Goal: Connect with others: Connect with other users

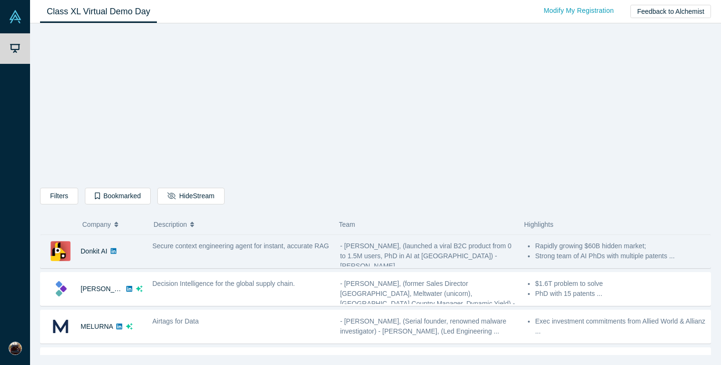
click at [217, 267] on div "Donkit AI Secure context engineering agent for instant, accurate RAG - Mikhail …" at bounding box center [375, 252] width 671 height 34
click at [209, 260] on div "Secure context engineering agent for instant, accurate RAG" at bounding box center [241, 252] width 188 height 30
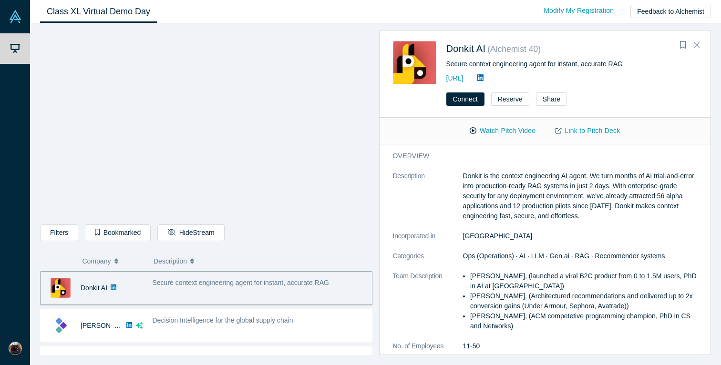
click at [148, 286] on div "Secure context engineering agent for instant, accurate RAG" at bounding box center [259, 288] width 225 height 30
click at [510, 131] on button "Watch Pitch Video" at bounding box center [503, 131] width 86 height 17
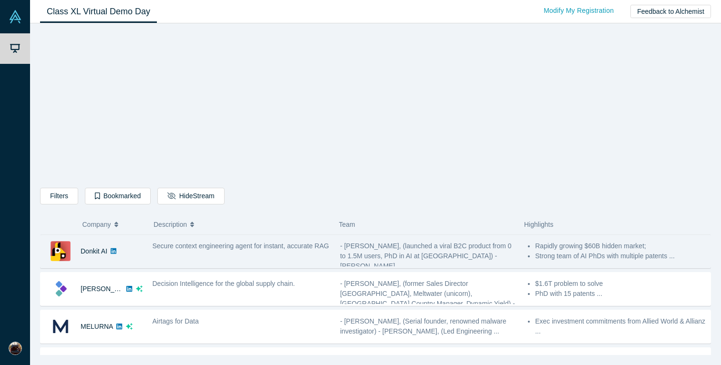
click at [234, 250] on span "Secure context engineering agent for instant, accurate RAG" at bounding box center [241, 246] width 177 height 8
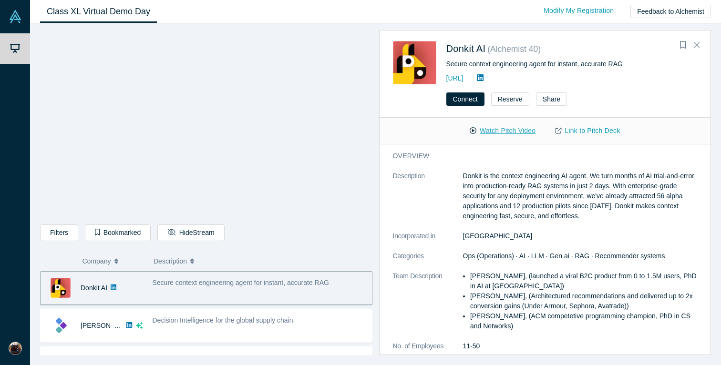
click at [522, 126] on button "Watch Pitch Video" at bounding box center [503, 131] width 86 height 17
click at [32, 164] on div "Filters AI Artificial Intelligence B2B SaaS AI (Artificial Intelligence) Data A…" at bounding box center [375, 194] width 691 height 342
click at [35, 172] on div "Filters AI Artificial Intelligence B2B SaaS AI (Artificial Intelligence) Data A…" at bounding box center [375, 194] width 691 height 342
click at [589, 133] on link "Link to Pitch Deck" at bounding box center [588, 131] width 84 height 17
click at [572, 134] on link "Link to Pitch Deck" at bounding box center [588, 131] width 84 height 17
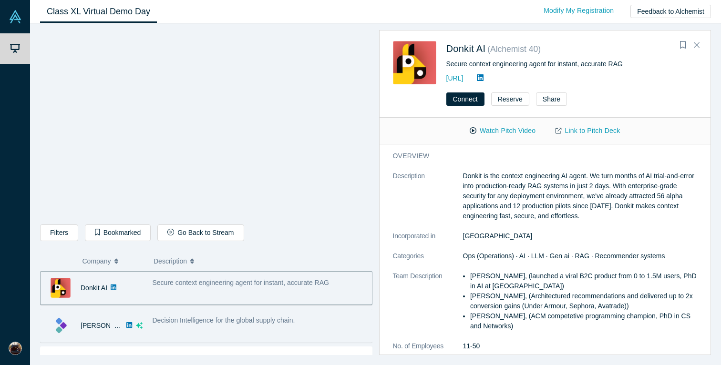
click at [254, 317] on span "Decision Intelligence for the global supply chain." at bounding box center [224, 321] width 143 height 8
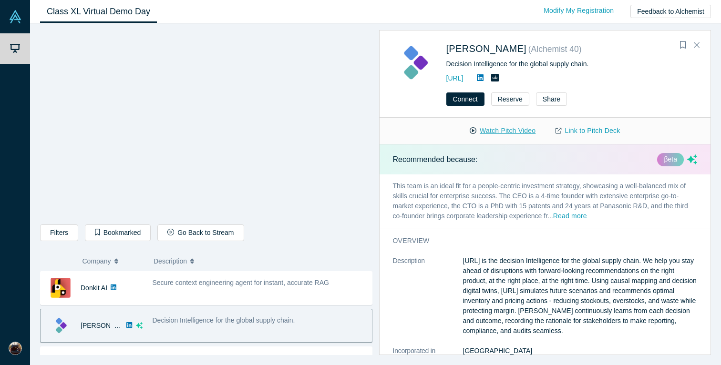
click at [515, 134] on button "Watch Pitch Video" at bounding box center [503, 131] width 86 height 17
click at [313, 240] on div "Filters AI Artificial Intelligence B2B SaaS AI (Artificial Intelligence) Data A…" at bounding box center [206, 235] width 333 height 20
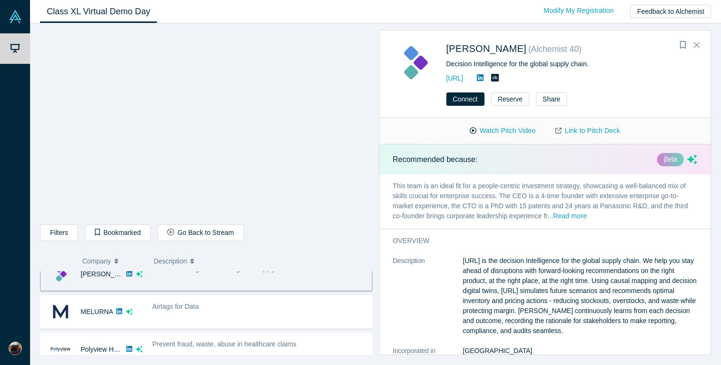
scroll to position [65, 0]
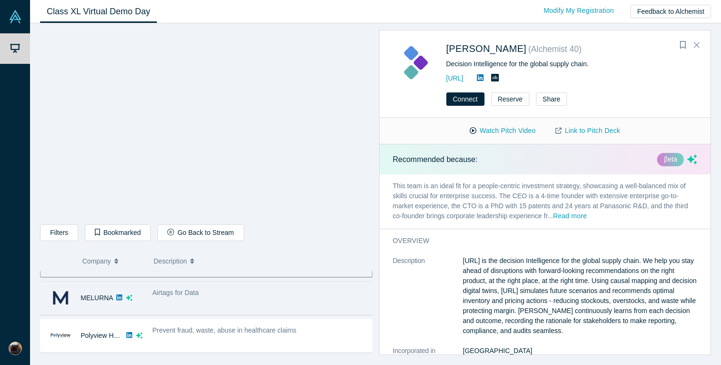
click at [199, 302] on div "Airtags for Data" at bounding box center [259, 298] width 225 height 30
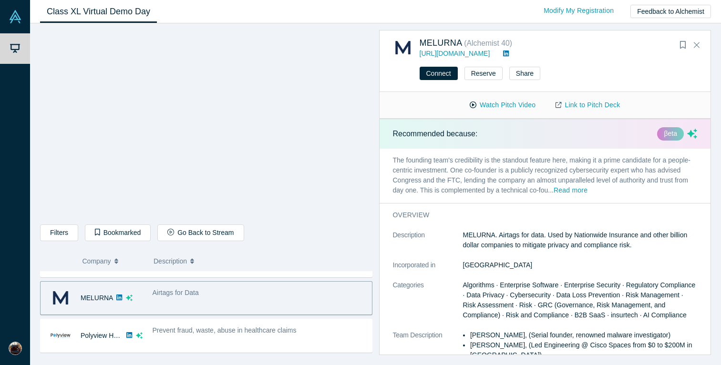
scroll to position [160, 0]
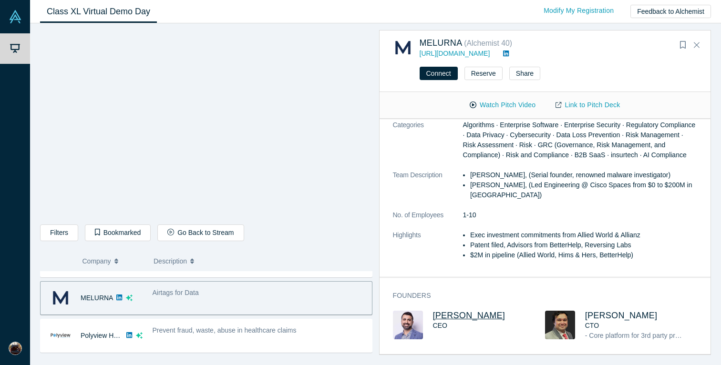
click at [445, 312] on span "[PERSON_NAME]" at bounding box center [469, 316] width 73 height 10
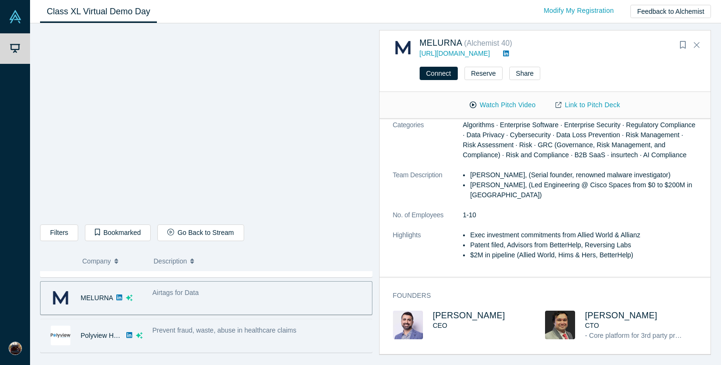
click at [196, 341] on div "Prevent fraud, waste, abuse in healthcare claims" at bounding box center [259, 336] width 225 height 30
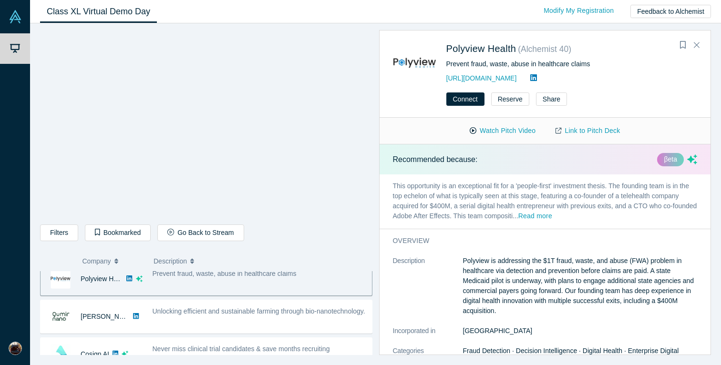
scroll to position [134, 0]
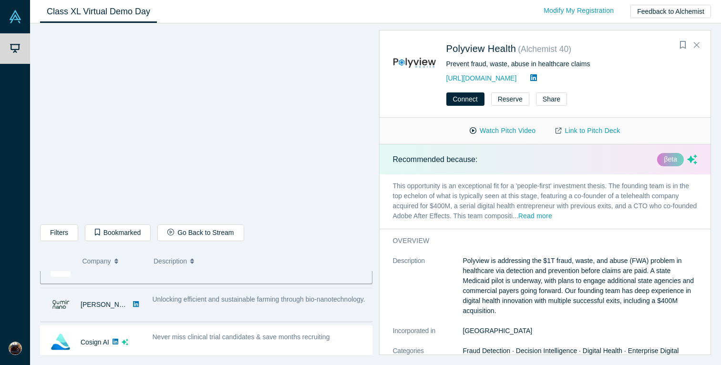
click at [236, 305] on div "Unlocking efficient and sustainable farming through bio-nanotechnology." at bounding box center [260, 300] width 215 height 10
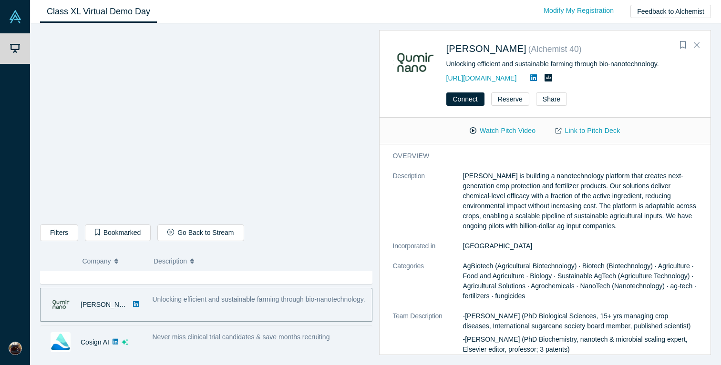
click at [202, 342] on div "Never miss clinical trial candidates & save months recruiting" at bounding box center [260, 338] width 215 height 10
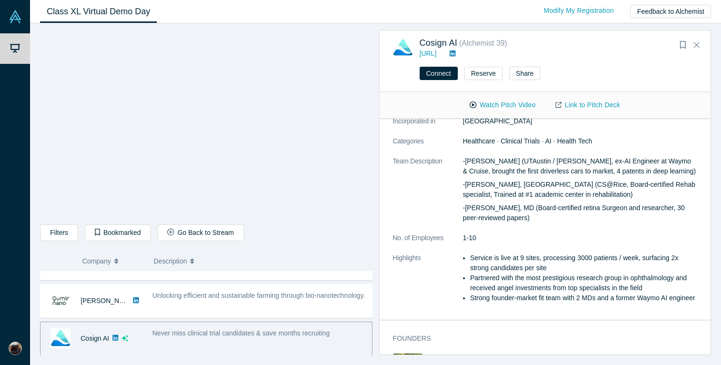
scroll to position [328, 0]
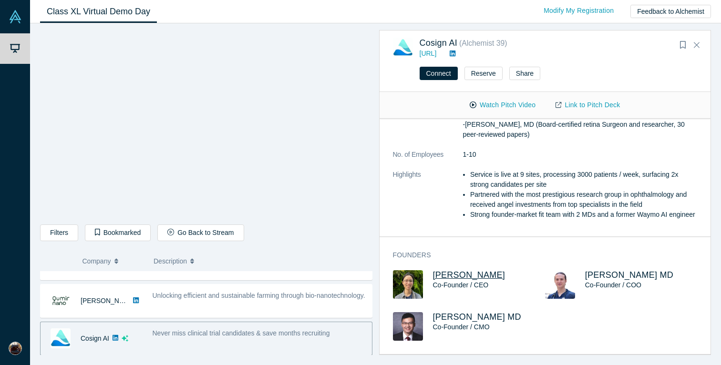
click at [445, 275] on span "[PERSON_NAME]" at bounding box center [469, 276] width 73 height 10
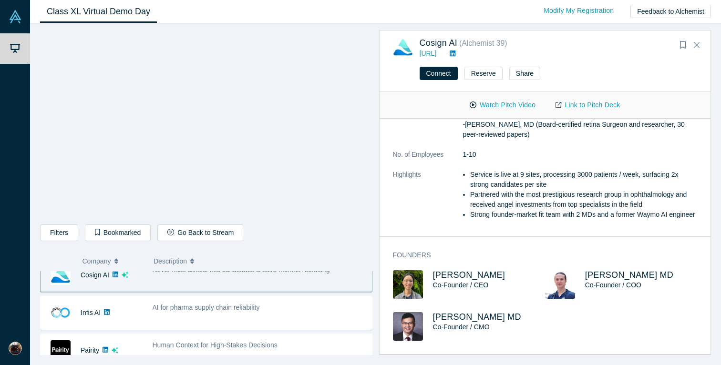
scroll to position [200, 0]
click at [229, 318] on div "AI for pharma supply chain reliability" at bounding box center [259, 314] width 225 height 30
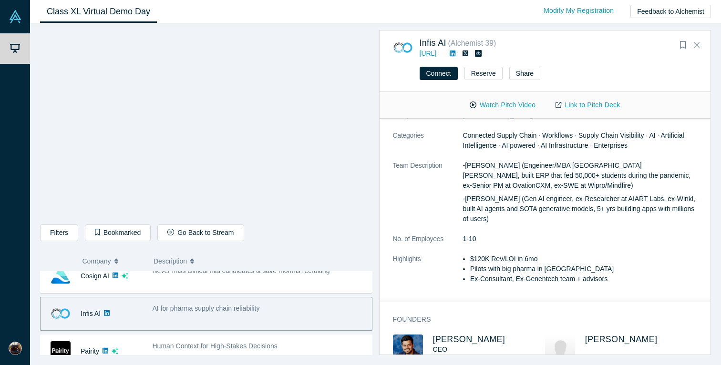
scroll to position [127, 0]
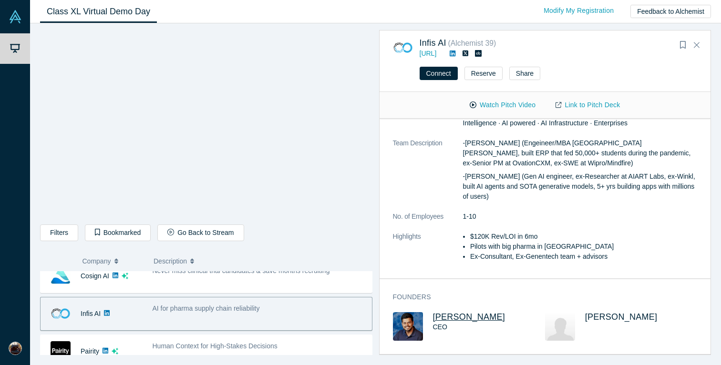
click at [470, 317] on span "[PERSON_NAME]" at bounding box center [469, 317] width 73 height 10
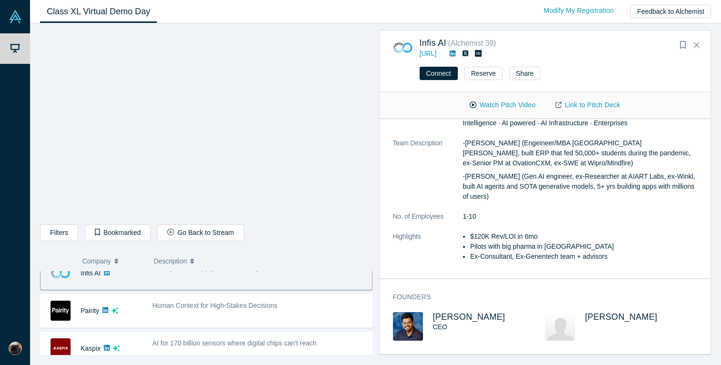
scroll to position [247, 0]
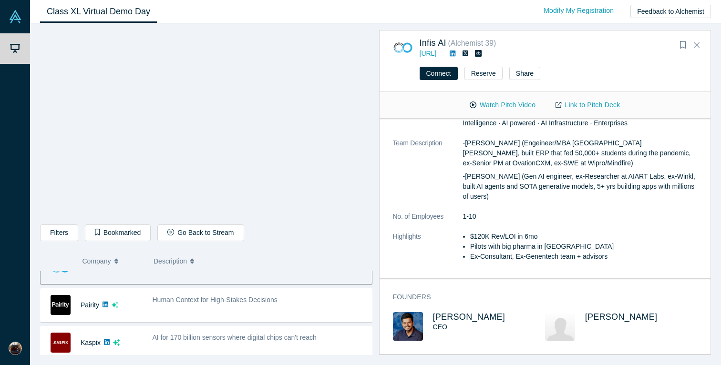
click at [212, 301] on span "Human Context for High-Stakes Decisions" at bounding box center [215, 300] width 125 height 8
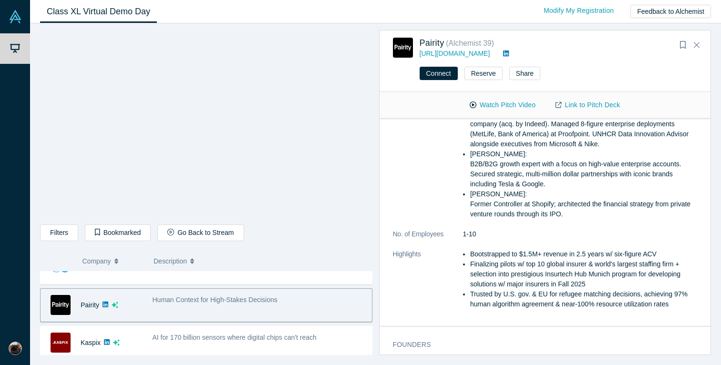
scroll to position [409, 0]
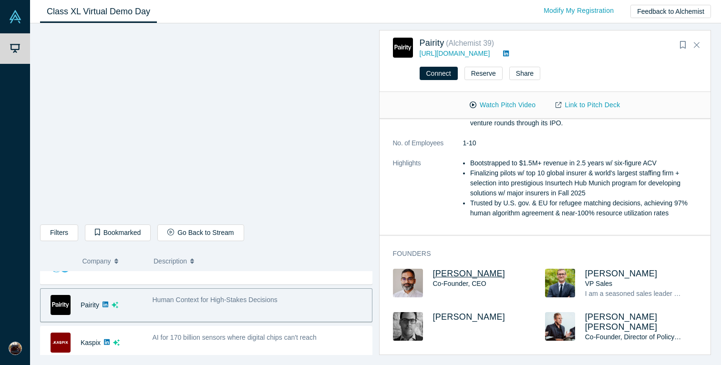
click at [468, 277] on span "[PERSON_NAME]" at bounding box center [469, 274] width 73 height 10
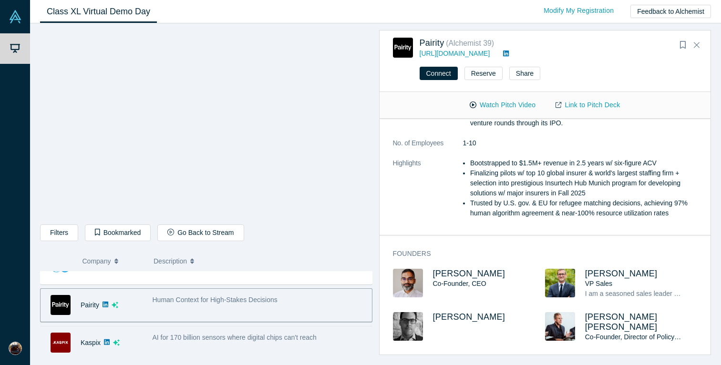
click at [147, 339] on div "AI for 170 billion sensors where digital chips can't reach" at bounding box center [259, 343] width 225 height 30
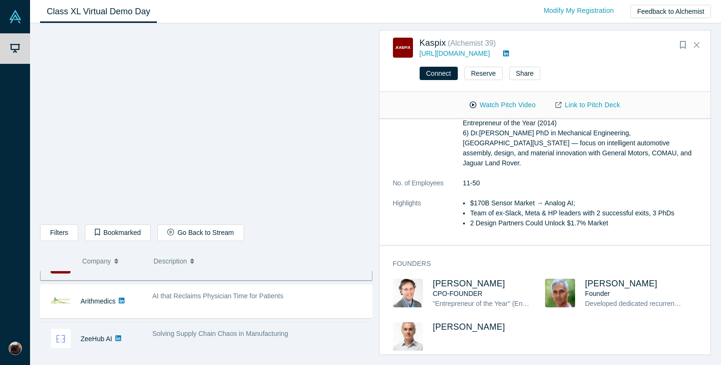
scroll to position [307, 0]
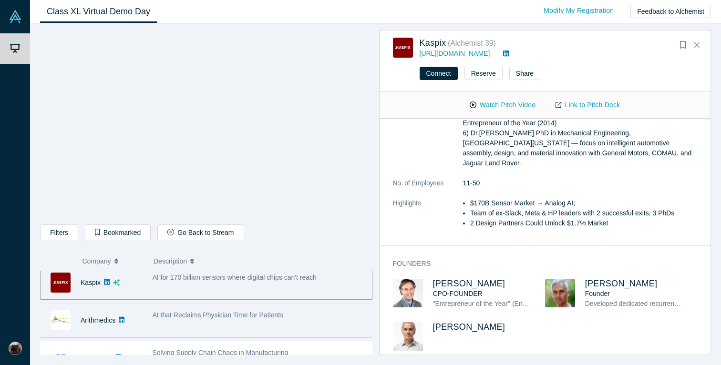
click at [229, 320] on div "AI that Reclaims Physician Time for Patients" at bounding box center [260, 316] width 215 height 10
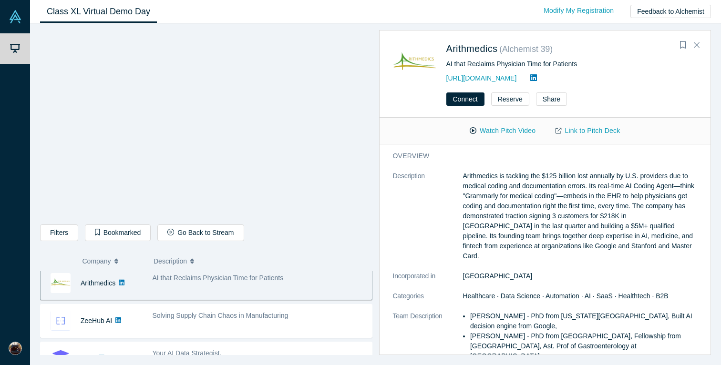
scroll to position [179, 0]
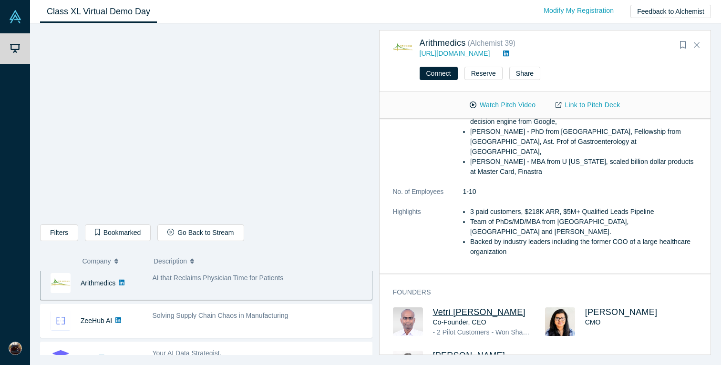
click at [444, 308] on span "Vetri [PERSON_NAME]" at bounding box center [479, 313] width 93 height 10
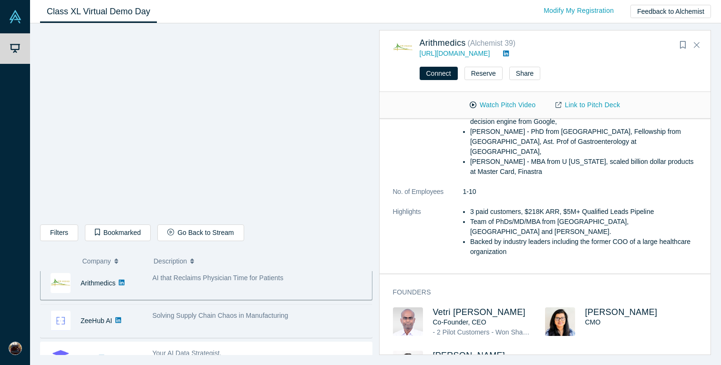
click at [197, 319] on span "Solving Supply Chain Chaos in Manufacturing" at bounding box center [221, 316] width 136 height 8
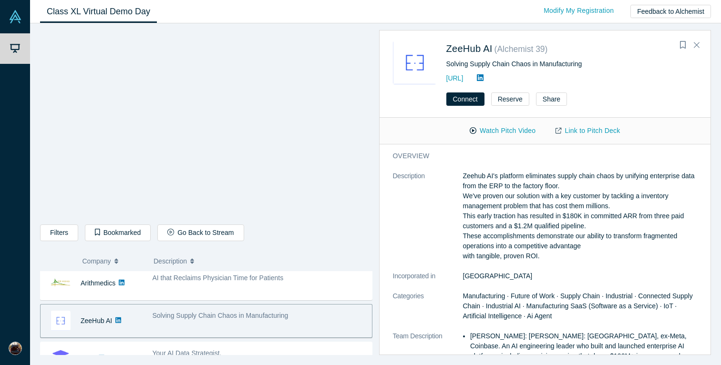
scroll to position [184, 0]
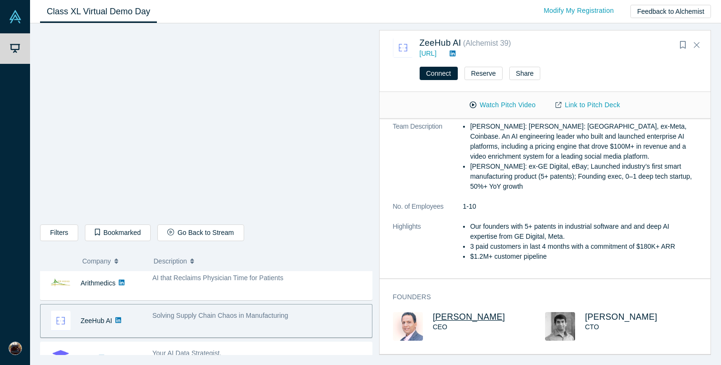
click at [462, 320] on span "[PERSON_NAME]" at bounding box center [469, 317] width 73 height 10
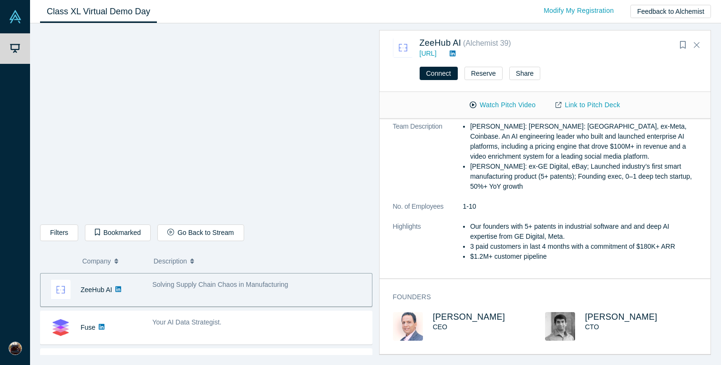
scroll to position [379, 0]
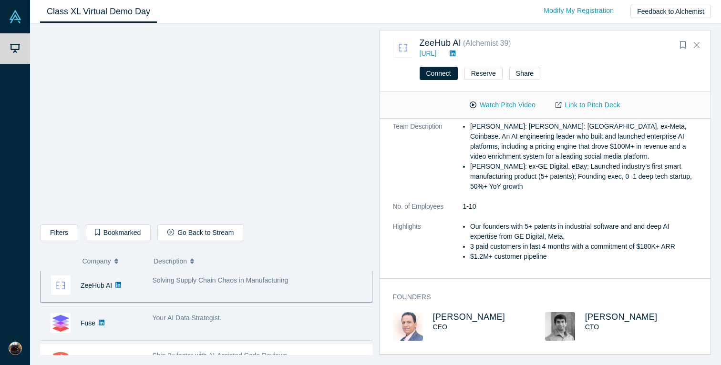
click at [198, 324] on div "Your AI Data Strategist." at bounding box center [259, 324] width 225 height 30
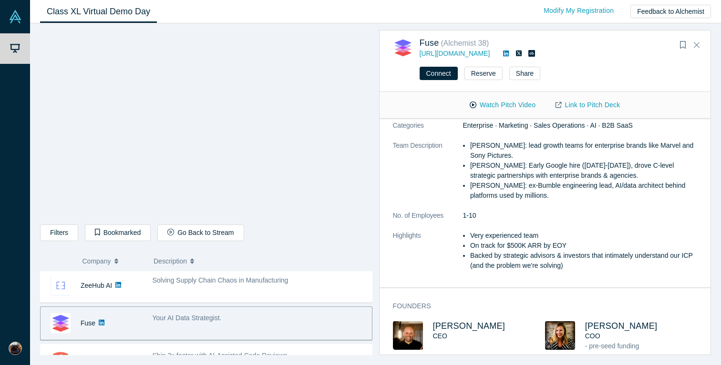
scroll to position [191, 0]
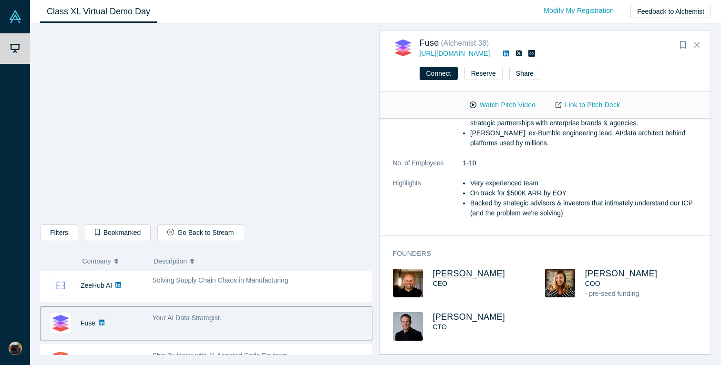
click at [457, 277] on span "[PERSON_NAME]" at bounding box center [469, 274] width 73 height 10
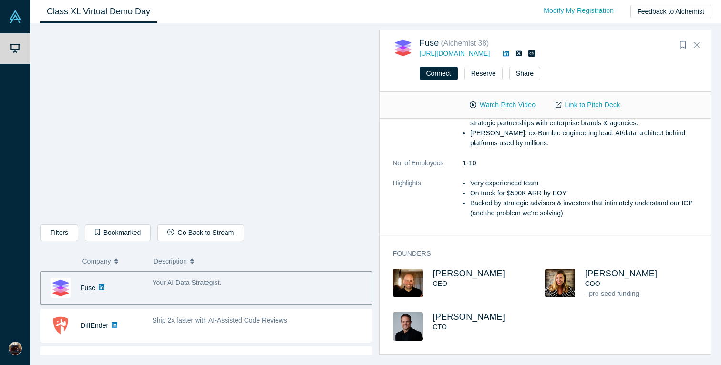
scroll to position [414, 0]
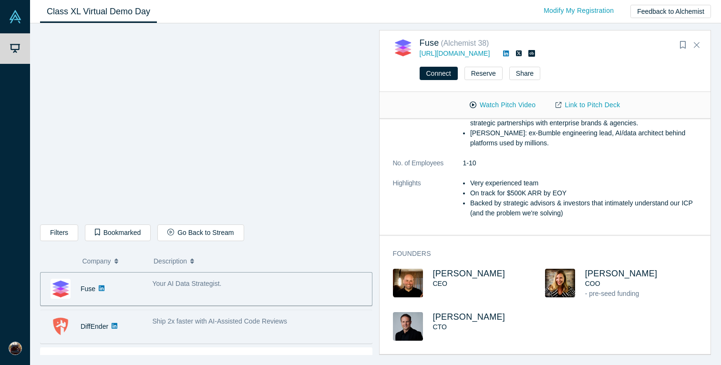
click at [161, 325] on div "Ship 2x faster with AI-Assisted Code Reviews" at bounding box center [260, 322] width 215 height 10
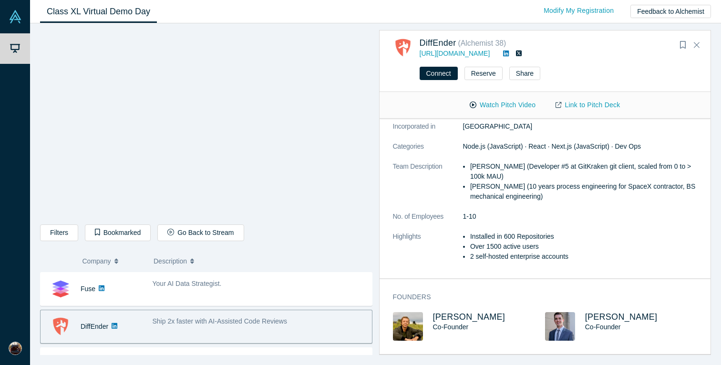
scroll to position [104, 0]
click at [449, 318] on span "[PERSON_NAME]" at bounding box center [469, 317] width 73 height 10
click at [603, 318] on span "[PERSON_NAME]" at bounding box center [621, 317] width 73 height 10
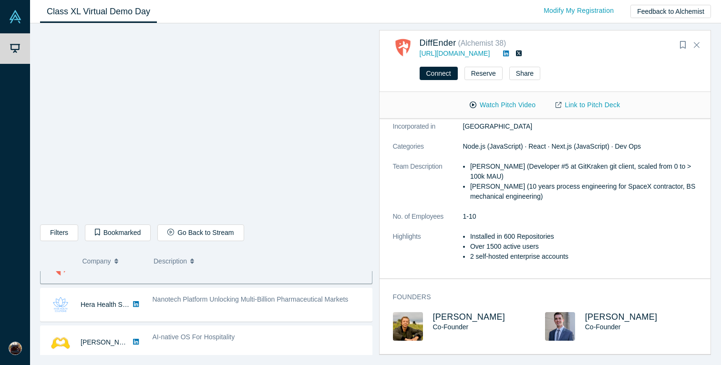
scroll to position [480, 0]
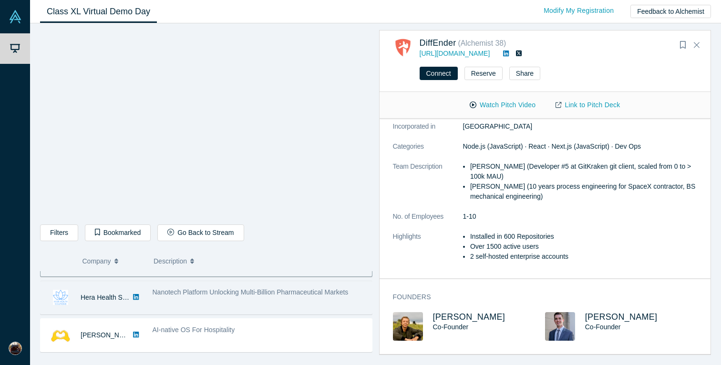
click at [169, 297] on div "Nanotech Platform Unlocking Multi-Billion Pharmaceutical Markets" at bounding box center [260, 293] width 215 height 10
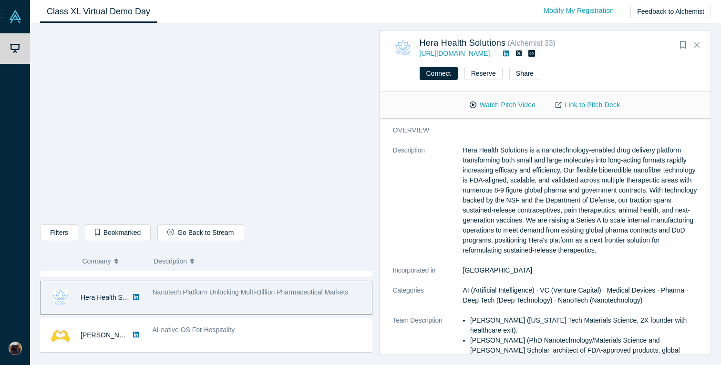
scroll to position [224, 0]
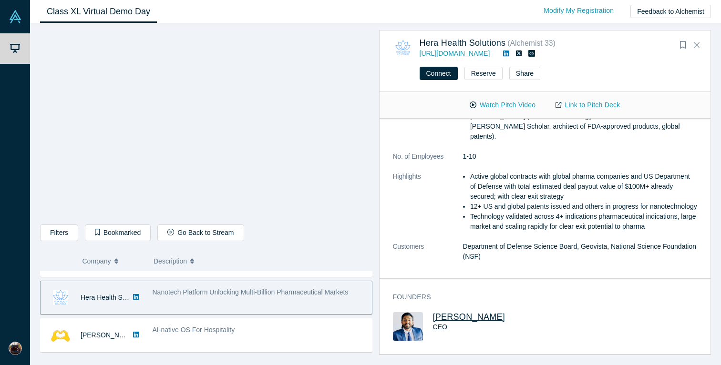
click at [467, 316] on span "[PERSON_NAME]" at bounding box center [469, 317] width 73 height 10
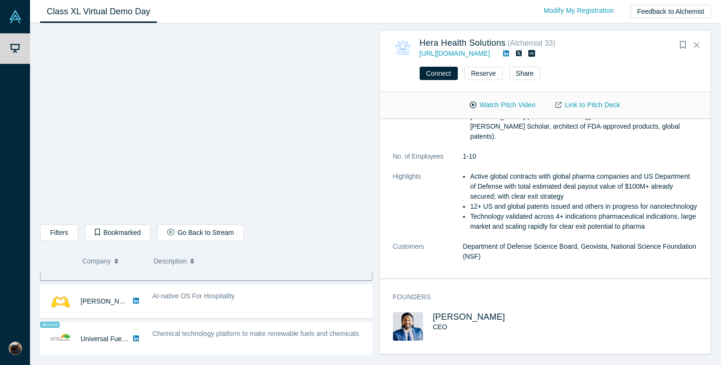
scroll to position [519, 0]
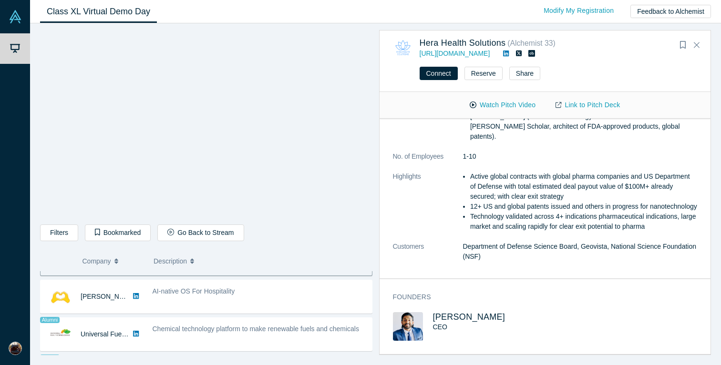
click at [165, 301] on div "AI-native OS For Hospitality" at bounding box center [259, 297] width 225 height 30
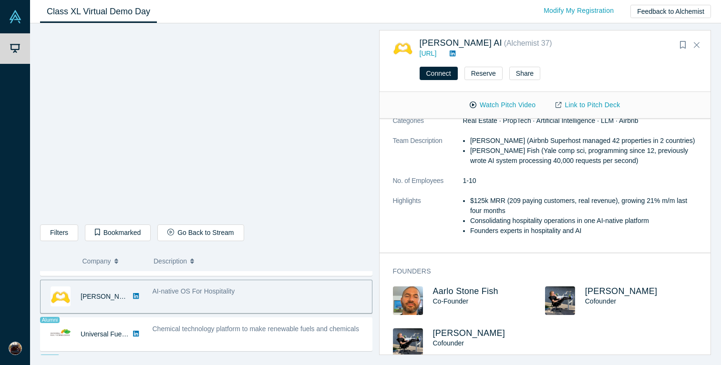
scroll to position [116, 0]
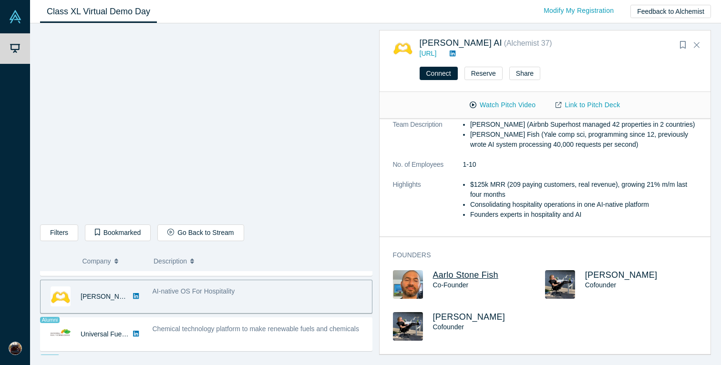
click at [462, 274] on span "Aarlo Stone Fish" at bounding box center [465, 276] width 65 height 10
click at [451, 316] on span "[PERSON_NAME]" at bounding box center [469, 317] width 73 height 10
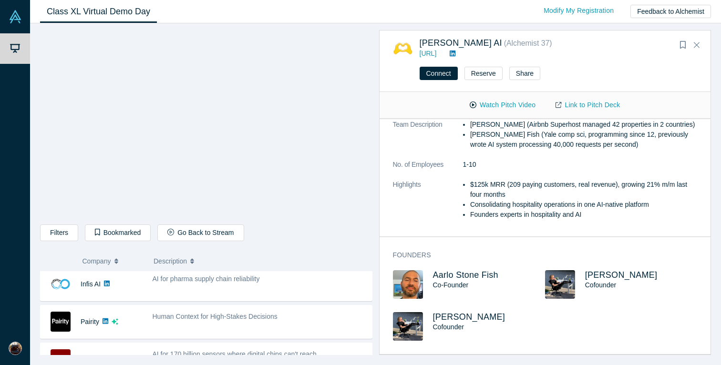
scroll to position [0, 0]
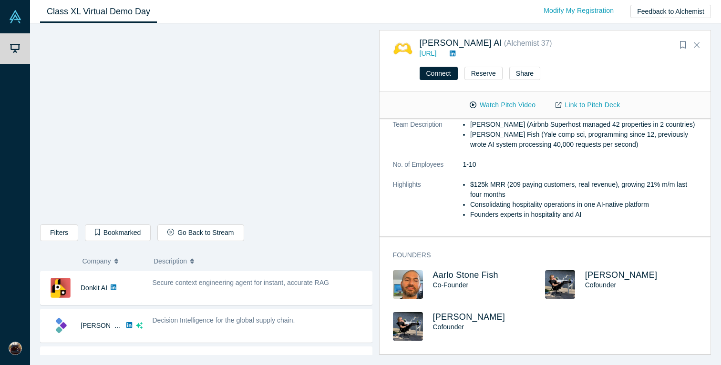
click at [167, 289] on div "Secure context engineering agent for instant, accurate RAG" at bounding box center [259, 288] width 225 height 30
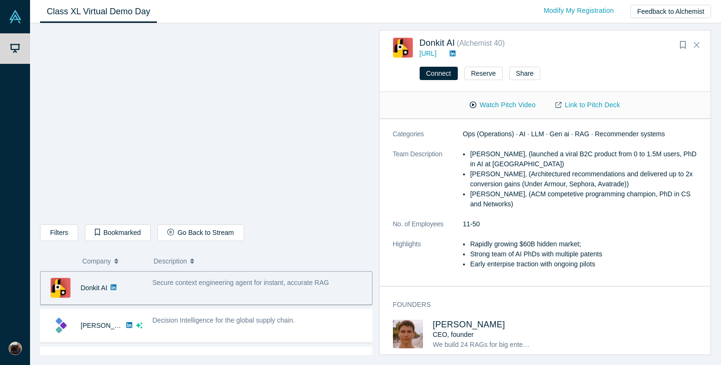
scroll to position [105, 0]
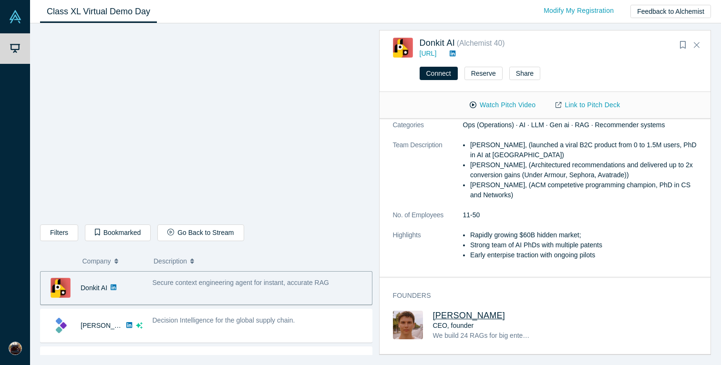
click at [470, 313] on span "[PERSON_NAME]" at bounding box center [469, 316] width 73 height 10
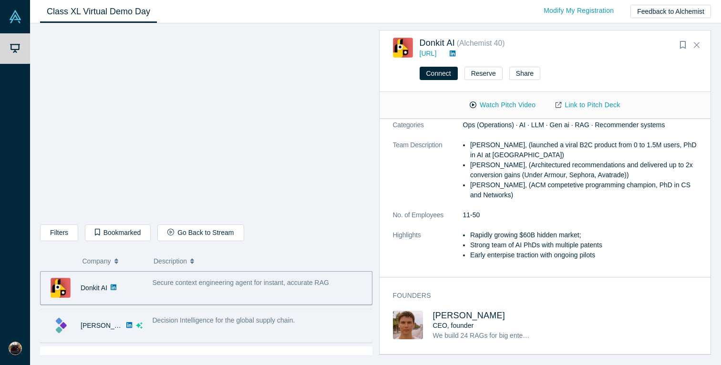
click at [227, 328] on div "Decision Intelligence for the global supply chain." at bounding box center [259, 326] width 225 height 30
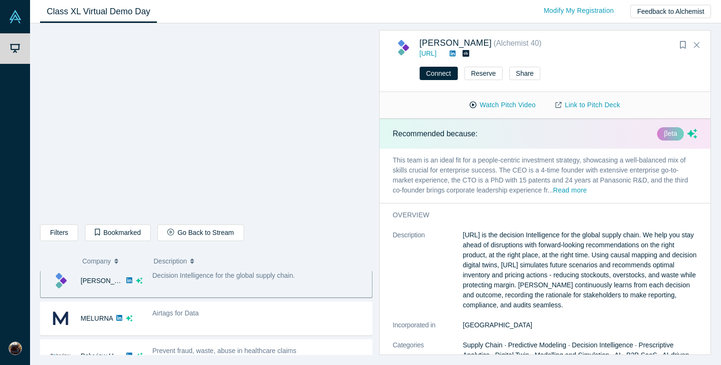
scroll to position [272, 0]
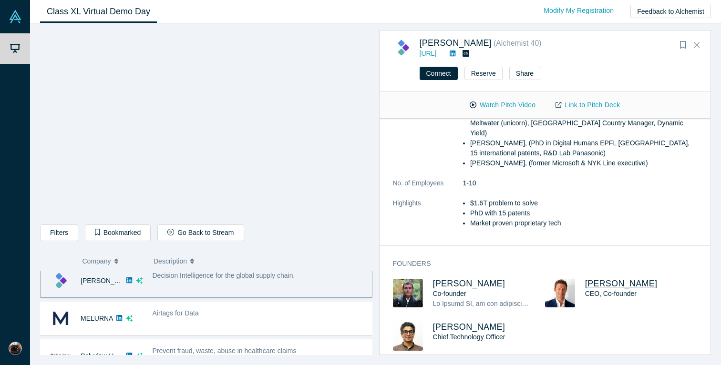
click at [602, 279] on span "[PERSON_NAME]" at bounding box center [621, 284] width 73 height 10
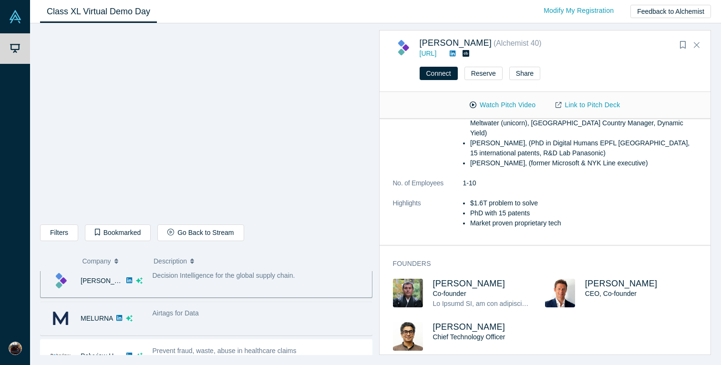
click at [183, 311] on span "Airtags for Data" at bounding box center [176, 314] width 46 height 8
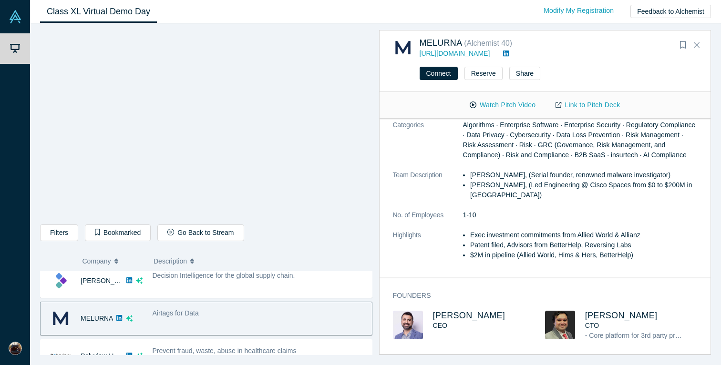
scroll to position [160, 0]
click at [465, 316] on span "[PERSON_NAME]" at bounding box center [469, 316] width 73 height 10
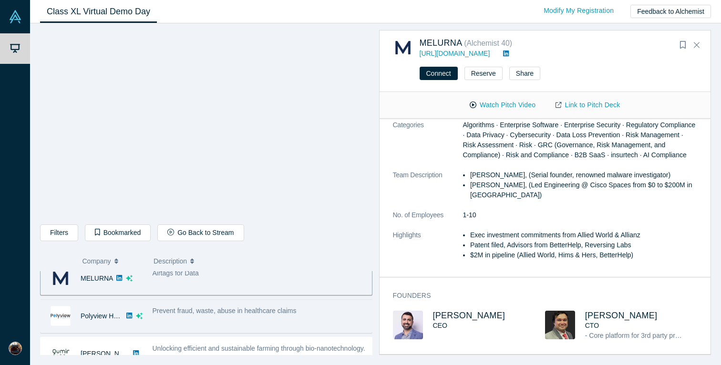
scroll to position [89, 0]
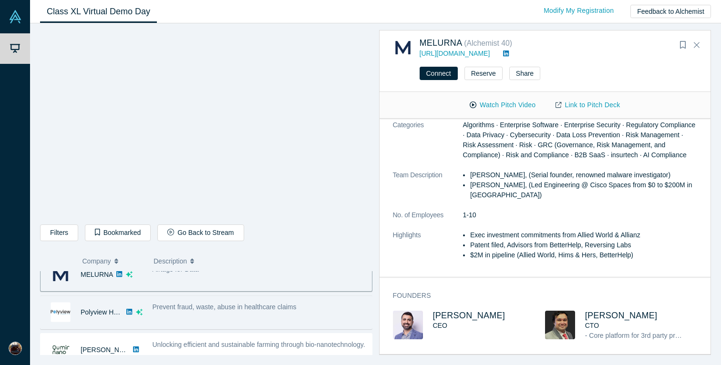
click at [189, 314] on div "Prevent fraud, waste, abuse in healthcare claims" at bounding box center [259, 313] width 225 height 30
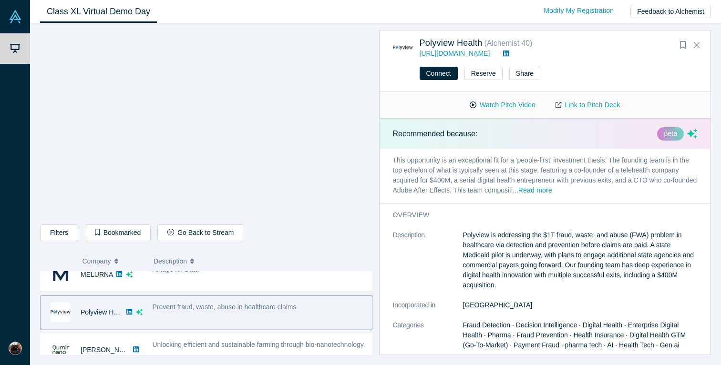
scroll to position [292, 0]
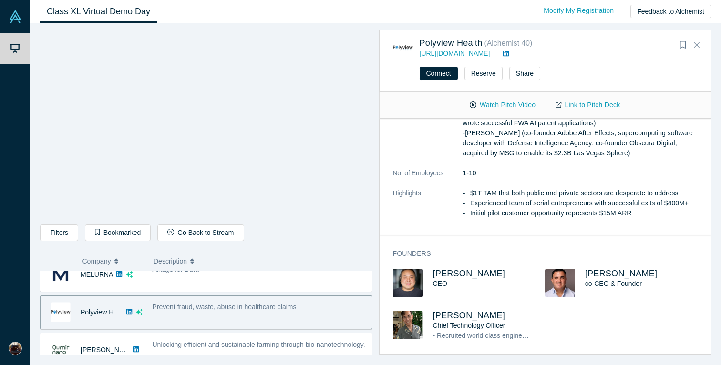
click at [453, 277] on span "[PERSON_NAME]" at bounding box center [469, 274] width 73 height 10
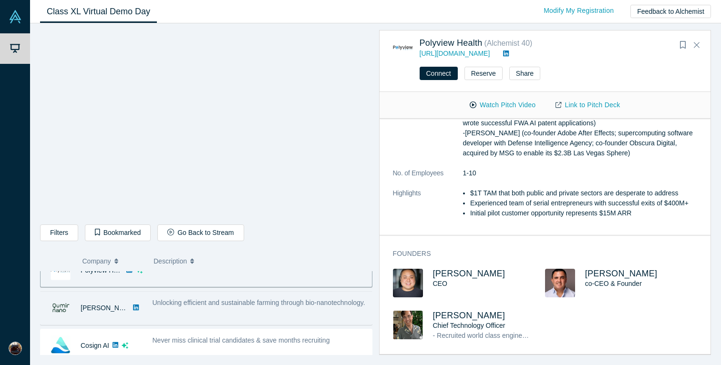
scroll to position [131, 0]
click at [184, 306] on span "Unlocking efficient and sustainable farming through bio-nanotechnology." at bounding box center [259, 303] width 213 height 8
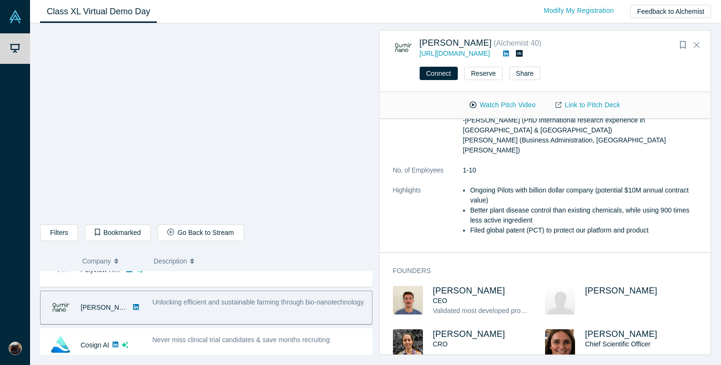
scroll to position [214, 0]
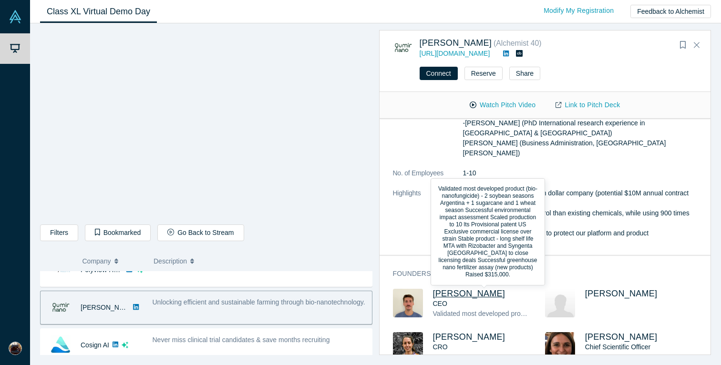
click at [453, 289] on span "[PERSON_NAME]" at bounding box center [469, 294] width 73 height 10
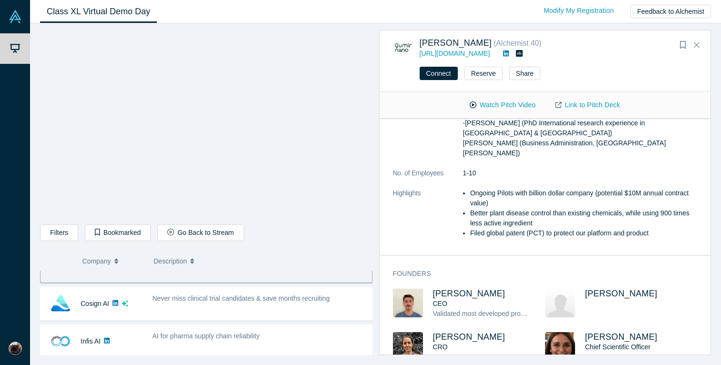
scroll to position [187, 0]
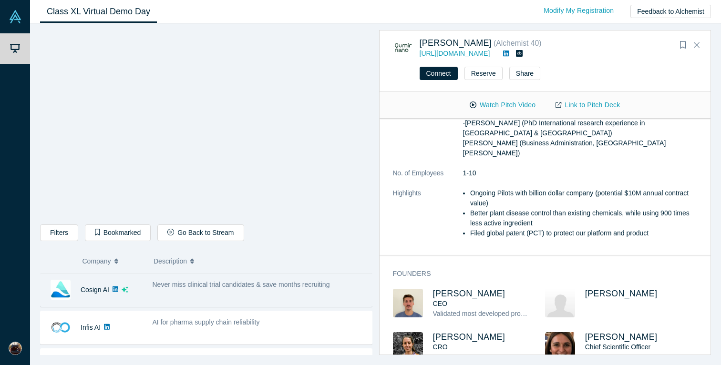
click at [184, 297] on div "Never miss clinical trial candidates & save months recruiting" at bounding box center [259, 290] width 225 height 30
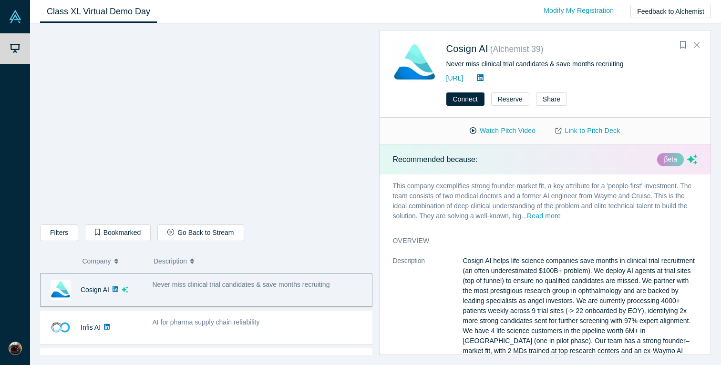
scroll to position [328, 0]
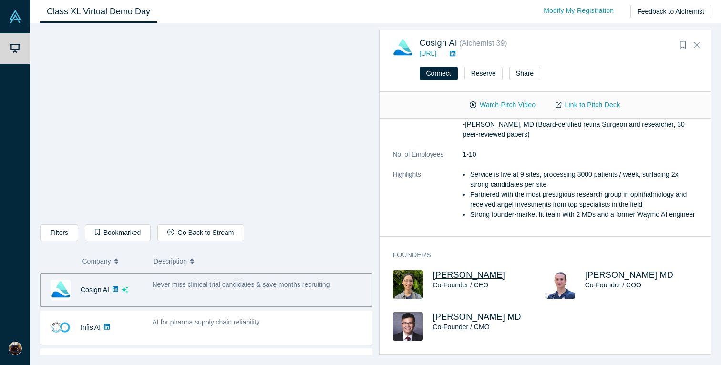
click at [446, 278] on span "[PERSON_NAME]" at bounding box center [469, 276] width 73 height 10
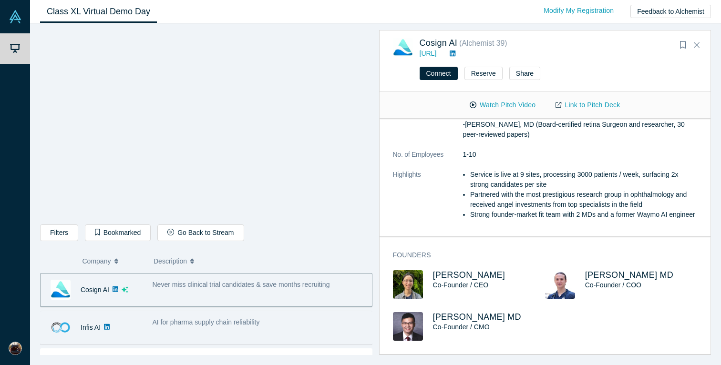
click at [164, 327] on div "AI for pharma supply chain reliability" at bounding box center [260, 323] width 215 height 10
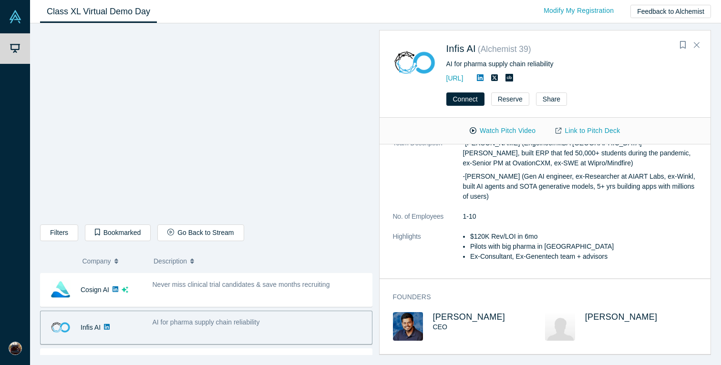
scroll to position [127, 0]
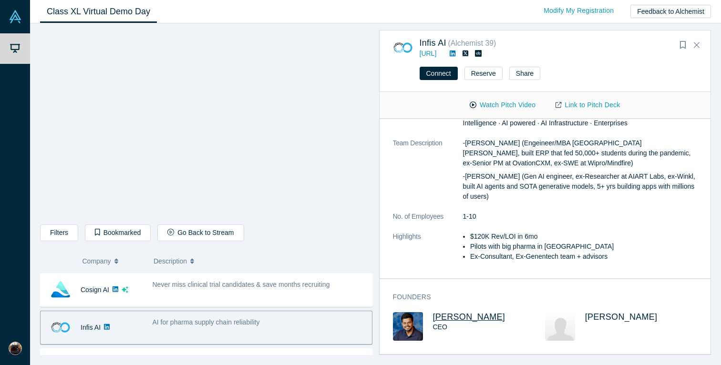
click at [449, 319] on span "[PERSON_NAME]" at bounding box center [469, 317] width 73 height 10
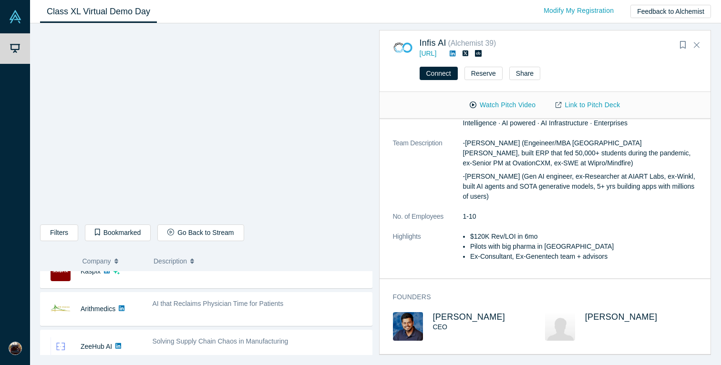
scroll to position [314, 0]
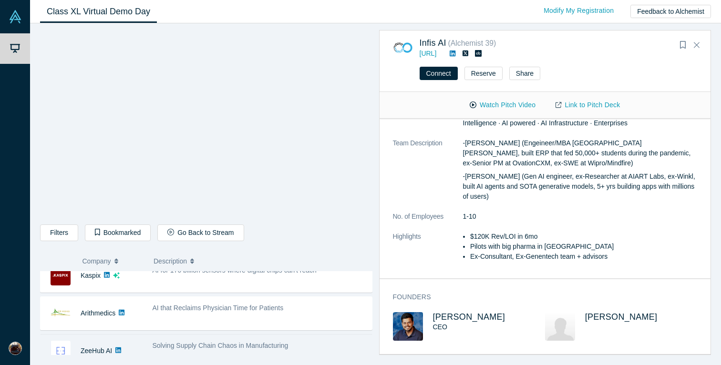
click at [230, 340] on div "Solving Supply Chain Chaos in Manufacturing" at bounding box center [259, 351] width 225 height 30
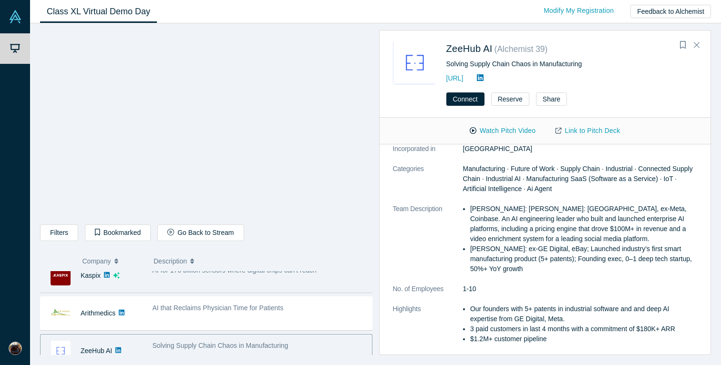
scroll to position [326, 0]
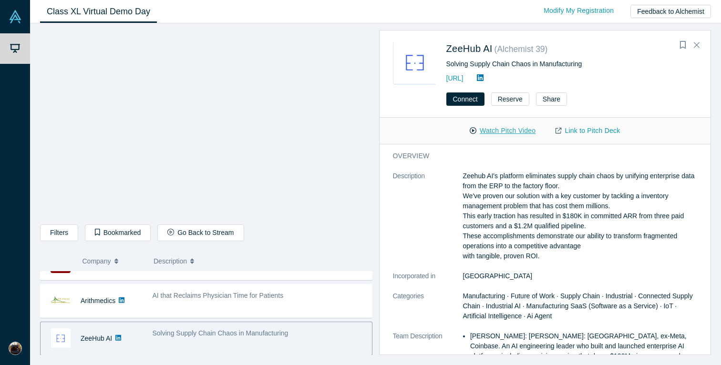
click at [489, 130] on button "Watch Pitch Video" at bounding box center [503, 131] width 86 height 17
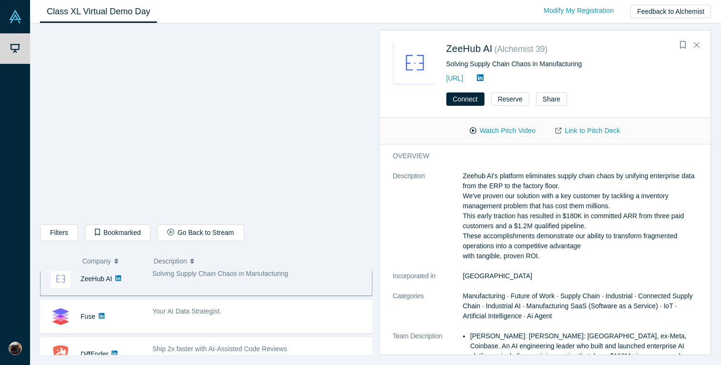
scroll to position [365, 0]
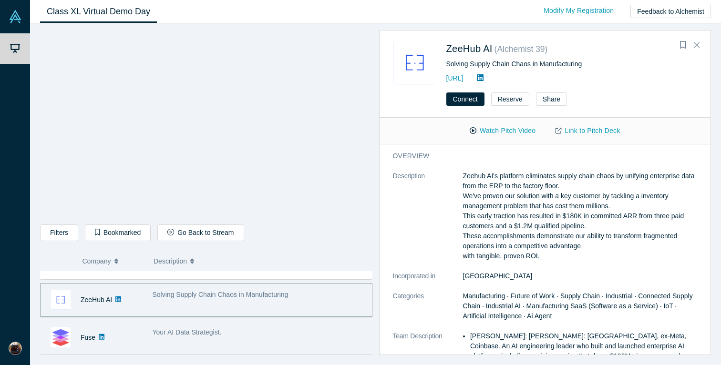
click at [241, 334] on div "Your AI Data Strategist." at bounding box center [260, 333] width 215 height 10
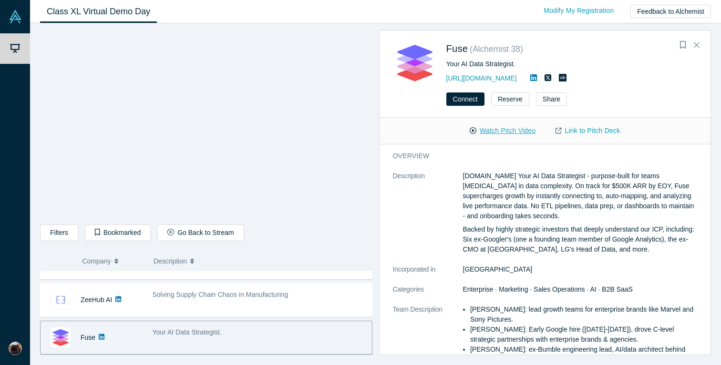
click at [490, 133] on button "Watch Pitch Video" at bounding box center [503, 131] width 86 height 17
click at [456, 79] on link "[URL][DOMAIN_NAME]" at bounding box center [482, 78] width 71 height 8
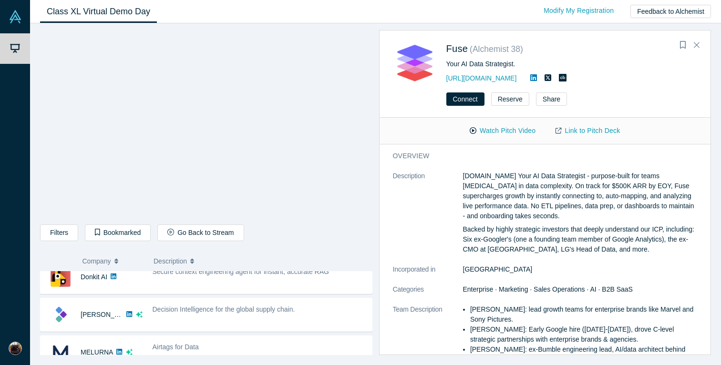
scroll to position [0, 0]
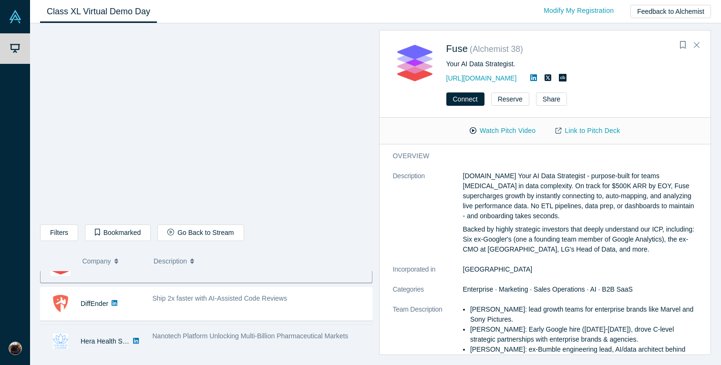
click at [189, 341] on div "Nanotech Platform Unlocking Multi-Billion Pharmaceutical Markets" at bounding box center [260, 337] width 215 height 10
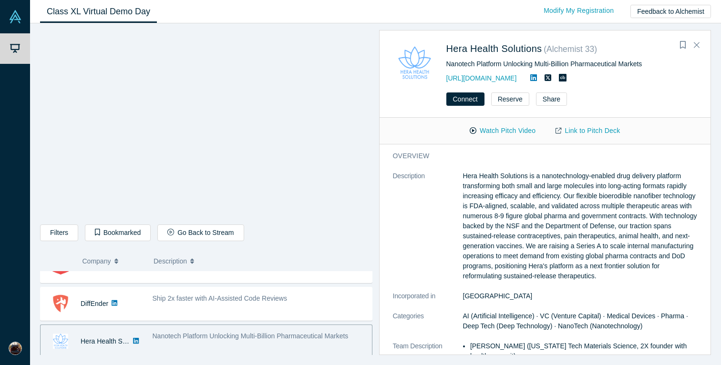
scroll to position [439, 0]
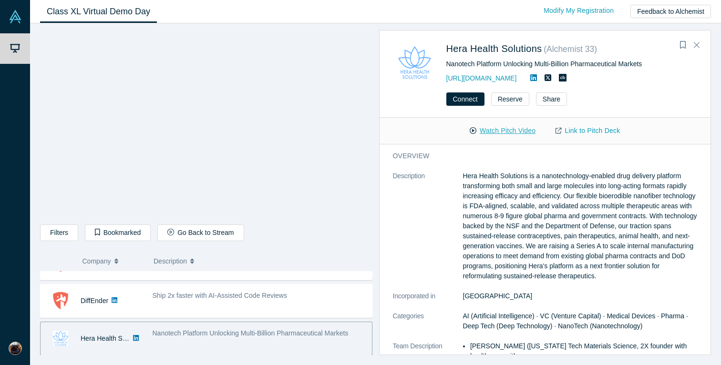
click at [495, 127] on button "Watch Pitch Video" at bounding box center [503, 131] width 86 height 17
click at [296, 242] on div "Filters AI Artificial Intelligence B2B SaaS AI (Artificial Intelligence) Data A…" at bounding box center [206, 235] width 333 height 20
click at [309, 250] on div "Filters AI Artificial Intelligence B2B SaaS AI (Artificial Intelligence) Data A…" at bounding box center [206, 192] width 333 height 325
click at [588, 130] on link "Link to Pitch Deck" at bounding box center [588, 131] width 84 height 17
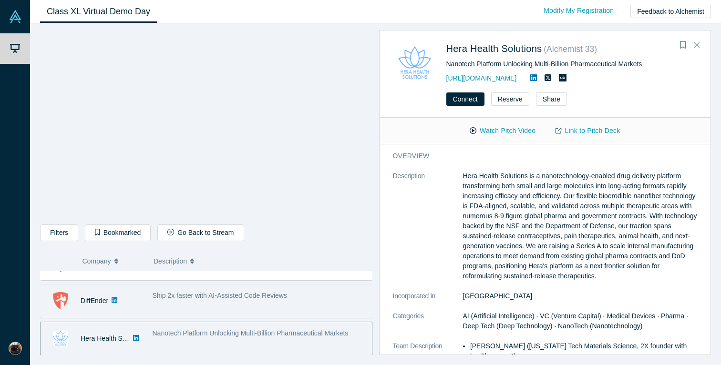
scroll to position [0, 0]
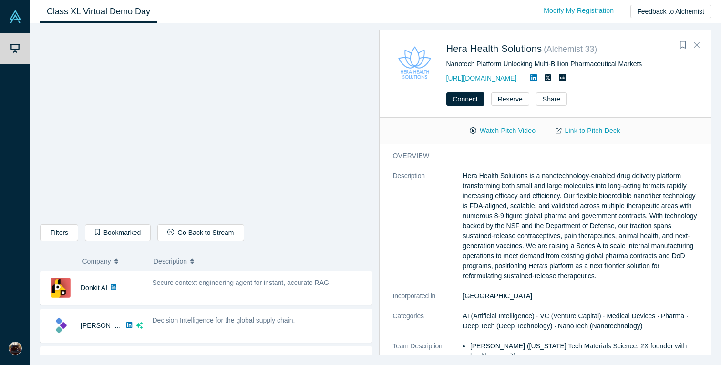
click at [196, 287] on span "Secure context engineering agent for instant, accurate RAG" at bounding box center [241, 283] width 177 height 8
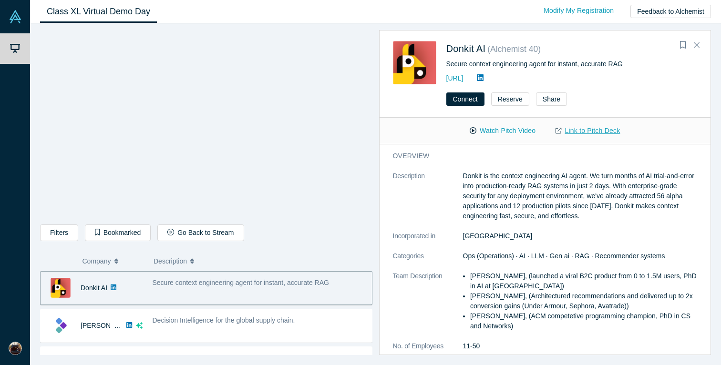
click at [588, 134] on link "Link to Pitch Deck" at bounding box center [588, 131] width 84 height 17
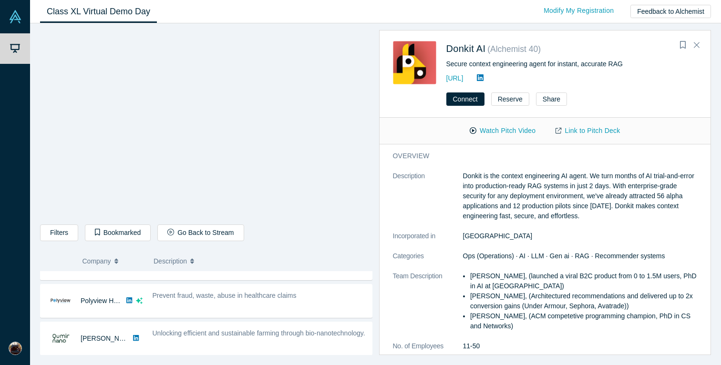
scroll to position [110, 0]
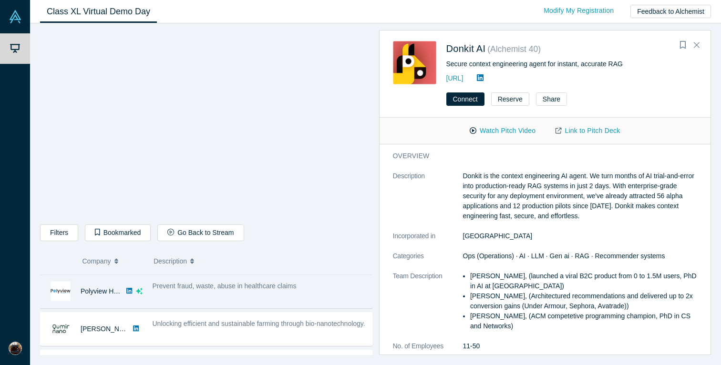
click at [207, 289] on span "Prevent fraud, waste, abuse in healthcare claims" at bounding box center [225, 286] width 144 height 8
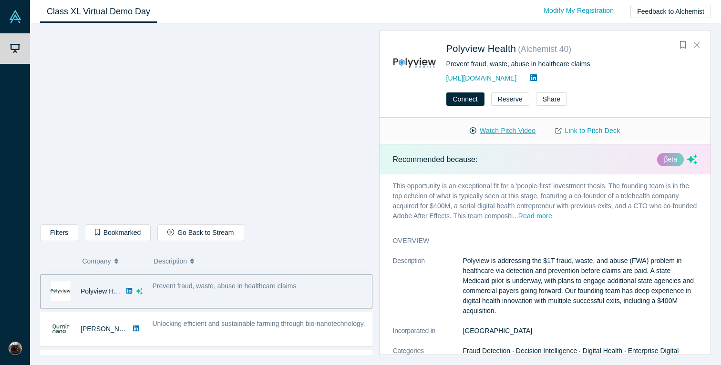
click at [530, 131] on button "Watch Pitch Video" at bounding box center [503, 131] width 86 height 17
click at [281, 231] on div "Filters AI Artificial Intelligence B2B SaaS AI (Artificial Intelligence) Data A…" at bounding box center [206, 235] width 333 height 20
click at [294, 245] on div "Filters AI Artificial Intelligence B2B SaaS AI (Artificial Intelligence) Data A…" at bounding box center [206, 192] width 333 height 325
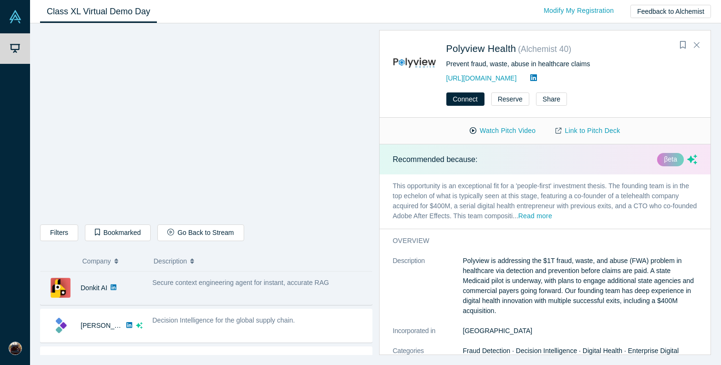
click at [215, 288] on div "Secure context engineering agent for instant, accurate RAG" at bounding box center [260, 283] width 215 height 10
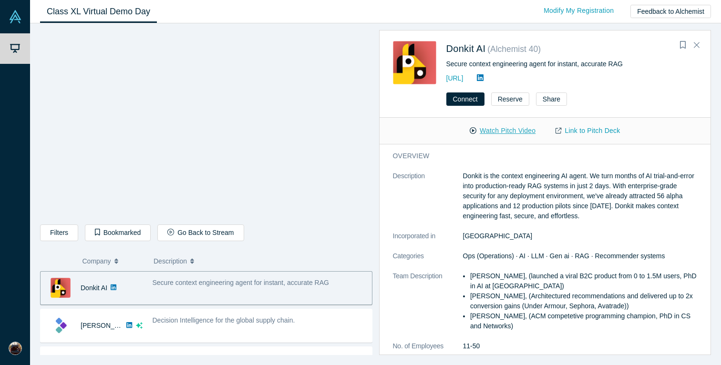
click at [528, 129] on button "Watch Pitch Video" at bounding box center [503, 131] width 86 height 17
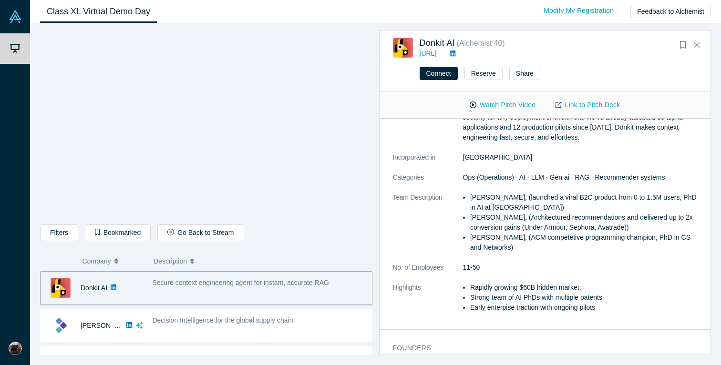
scroll to position [105, 0]
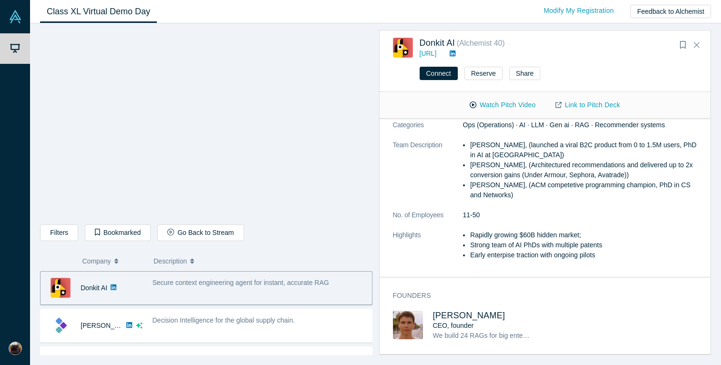
click at [304, 246] on div "Filters AI Artificial Intelligence B2B SaaS AI (Artificial Intelligence) Data A…" at bounding box center [206, 192] width 333 height 325
click at [440, 73] on button "Connect" at bounding box center [439, 73] width 38 height 13
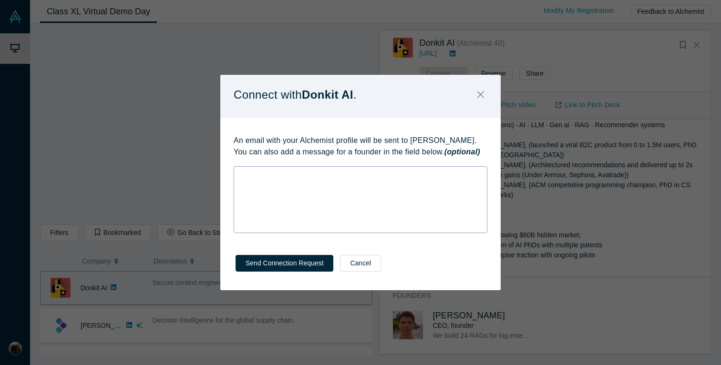
click at [306, 190] on div "rdw-wrapper" at bounding box center [361, 200] width 254 height 67
click at [292, 262] on button "Send Connection Request" at bounding box center [285, 263] width 98 height 17
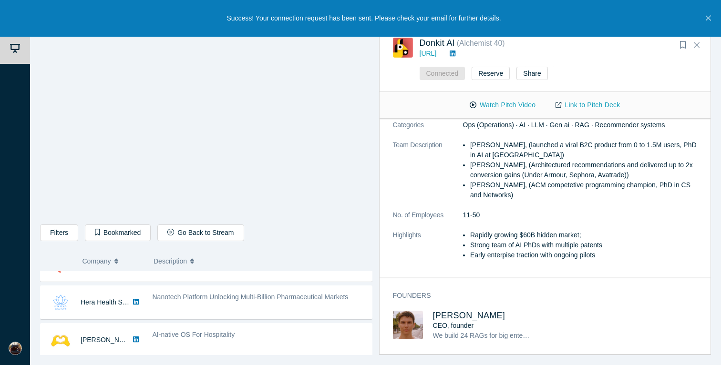
scroll to position [475, 0]
click at [156, 298] on span "Nanotech Platform Unlocking Multi-Billion Pharmaceutical Markets" at bounding box center [251, 298] width 196 height 8
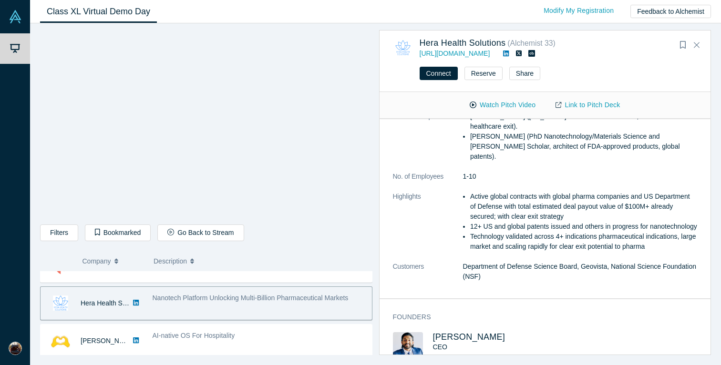
scroll to position [224, 0]
